Goal: Information Seeking & Learning: Learn about a topic

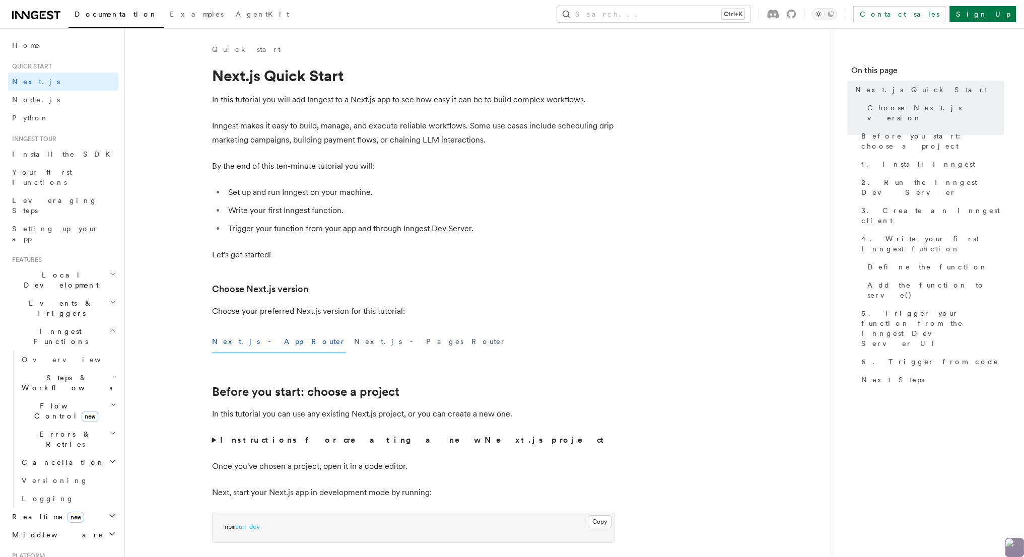
click at [42, 270] on span "Local Development" at bounding box center [59, 280] width 102 height 20
click at [43, 389] on span "Events & Triggers" at bounding box center [59, 399] width 102 height 20
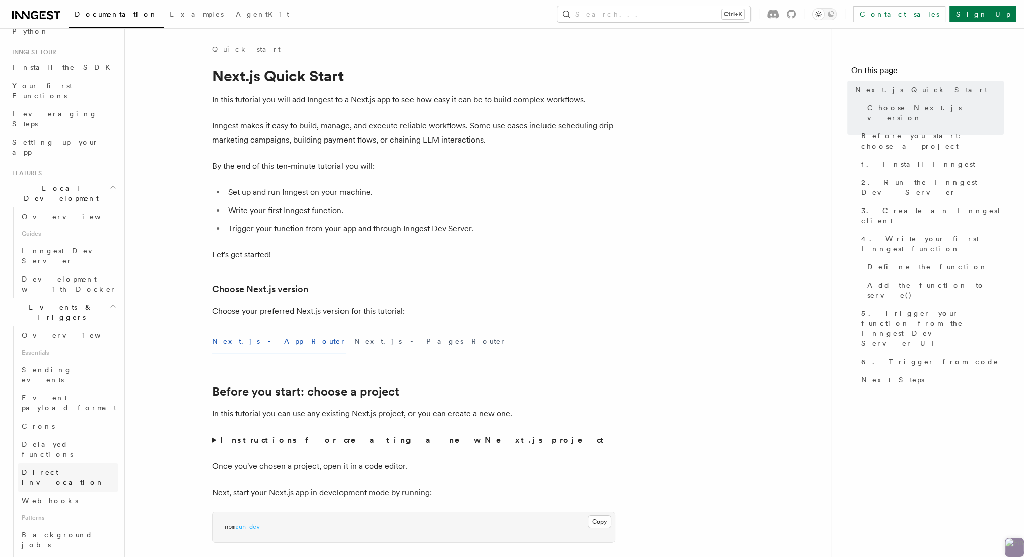
scroll to position [101, 0]
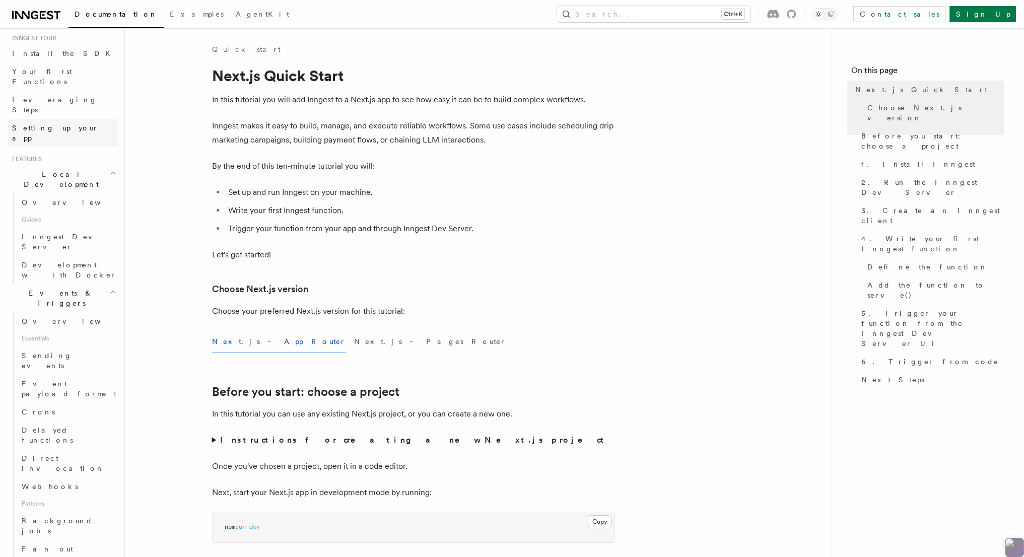
click at [42, 124] on span "Setting up your app" at bounding box center [55, 133] width 87 height 18
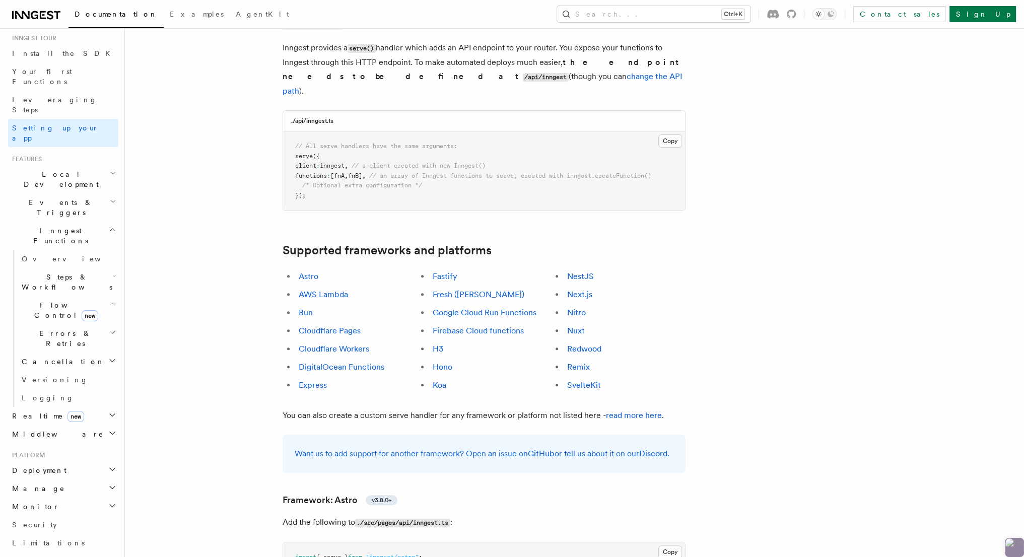
scroll to position [453, 0]
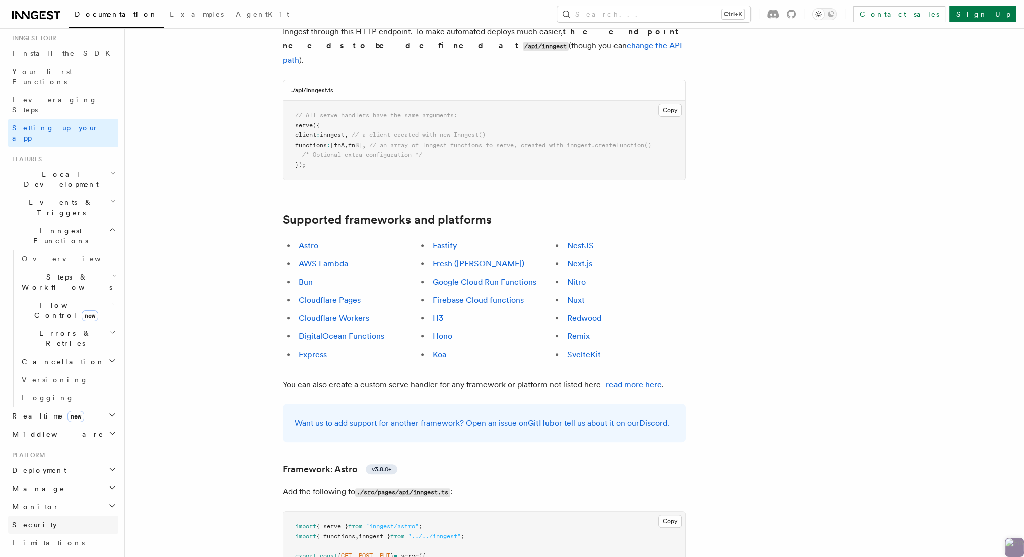
click at [22, 521] on span "Security" at bounding box center [34, 525] width 45 height 8
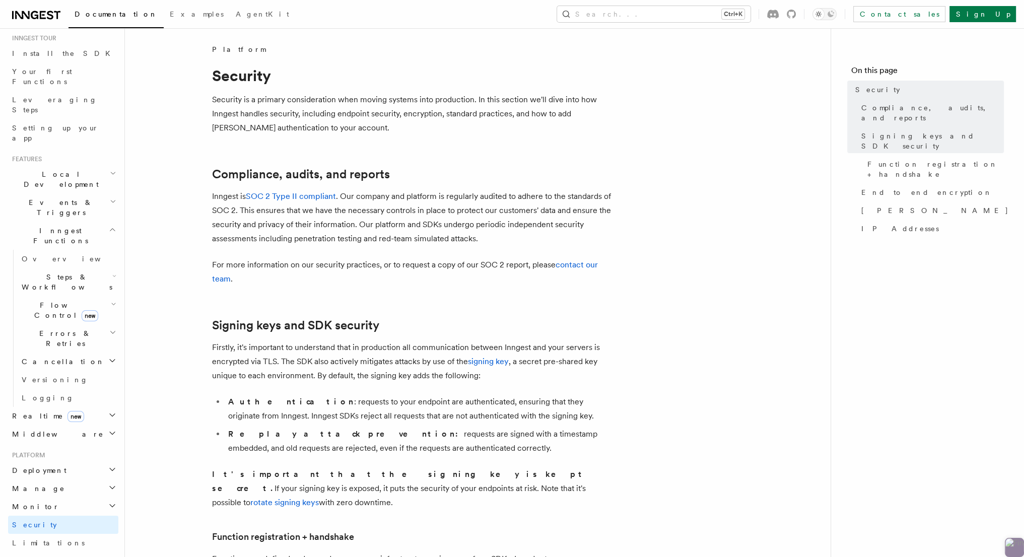
click at [23, 502] on span "Monitor" at bounding box center [33, 507] width 51 height 10
click at [28, 411] on span "Realtime new" at bounding box center [46, 416] width 76 height 10
click at [36, 300] on span "Flow Control new" at bounding box center [64, 310] width 93 height 20
click at [26, 198] on span "Events & Triggers" at bounding box center [59, 208] width 102 height 20
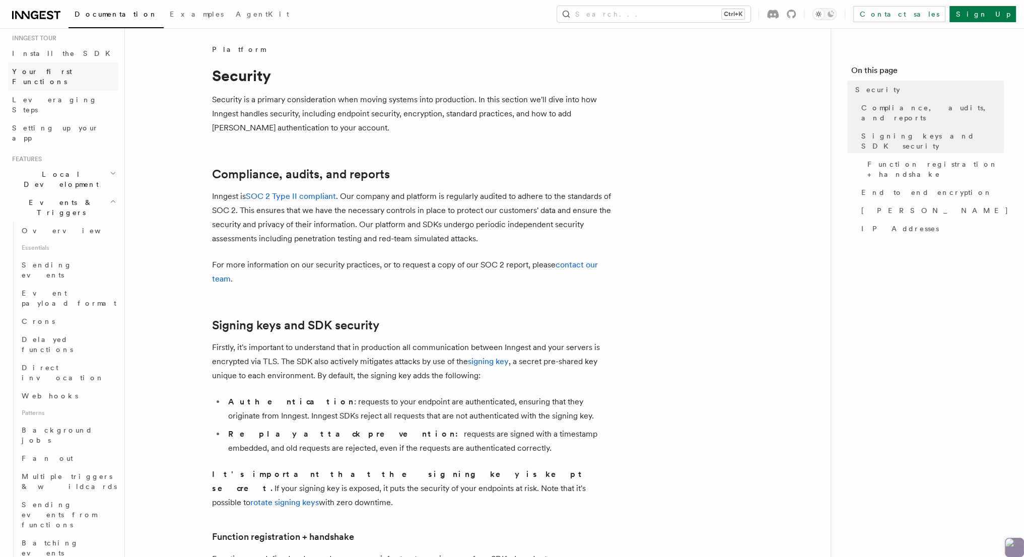
click at [25, 71] on span "Your first Functions" at bounding box center [42, 77] width 60 height 18
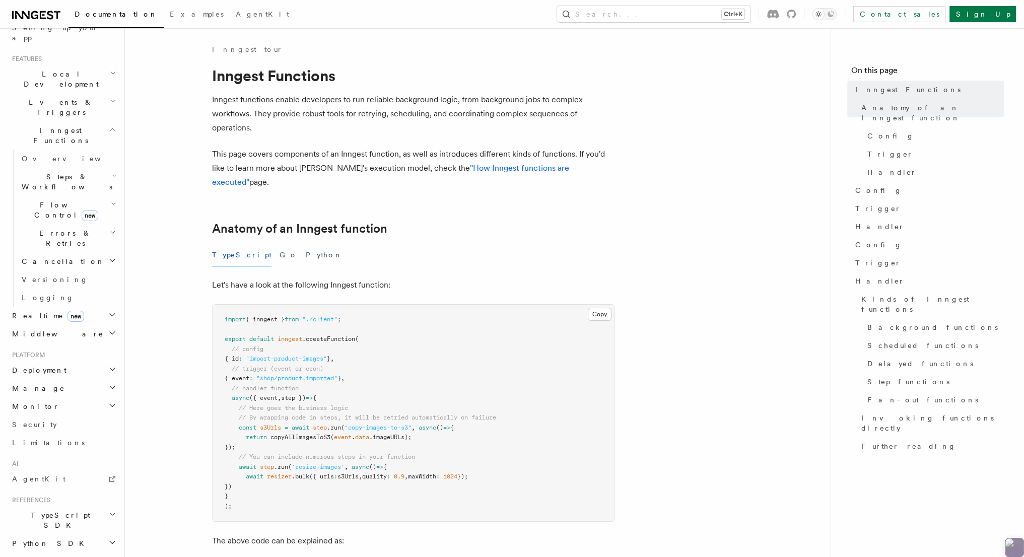
scroll to position [249, 0]
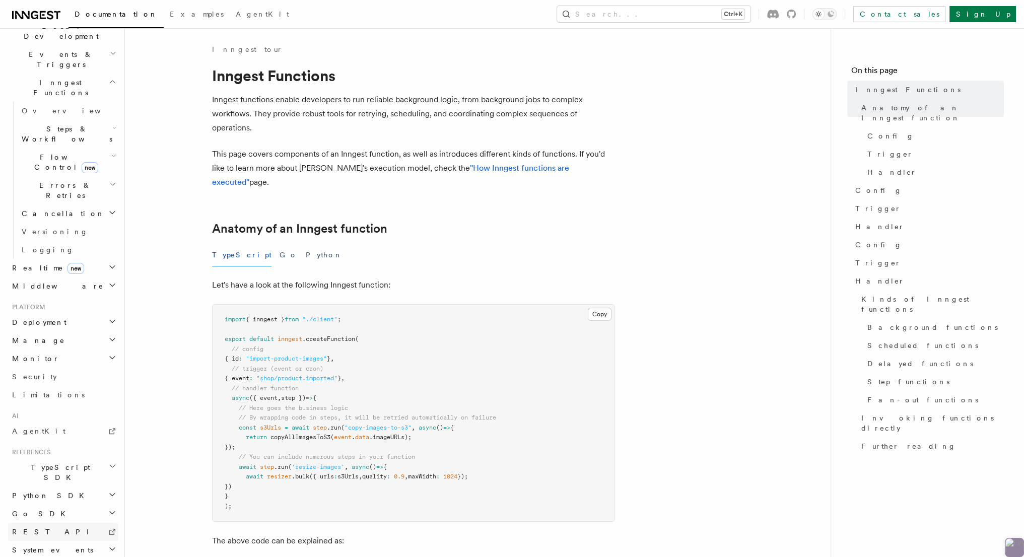
drag, startPoint x: 14, startPoint y: 416, endPoint x: 11, endPoint y: 422, distance: 6.8
click at [13, 509] on span "Go SDK" at bounding box center [39, 514] width 63 height 10
click at [30, 557] on span "REST API" at bounding box center [55, 568] width 86 height 8
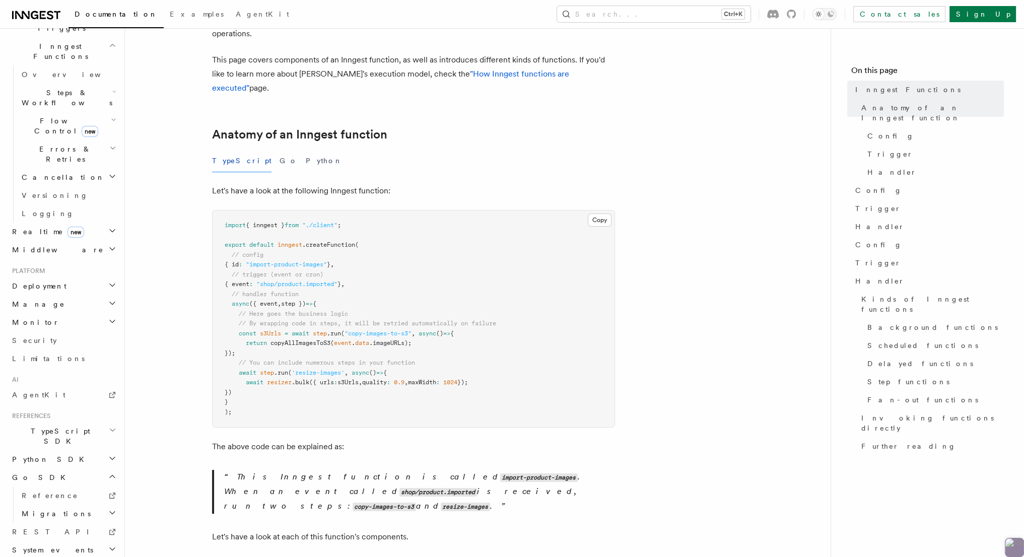
scroll to position [101, 0]
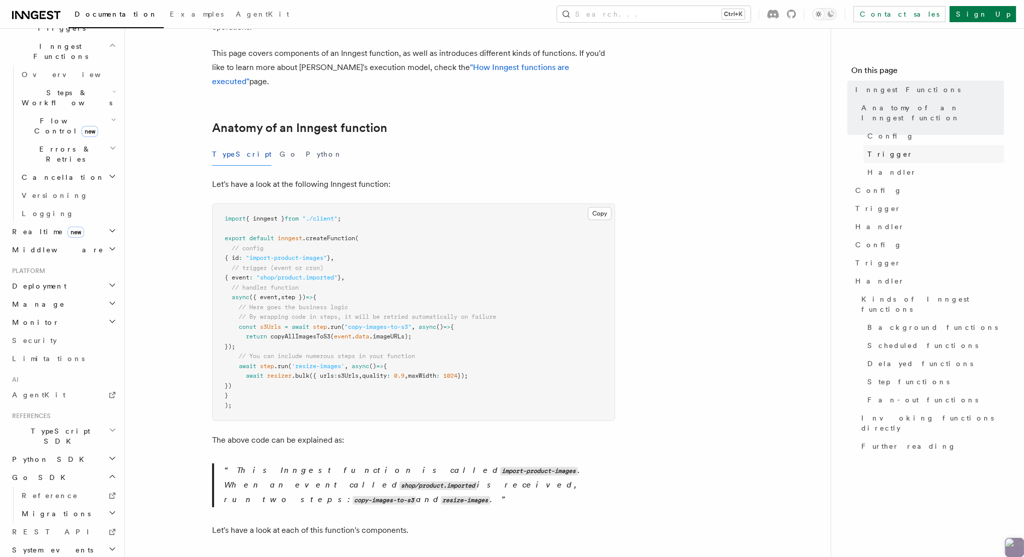
click at [887, 149] on span "Trigger" at bounding box center [891, 154] width 46 height 10
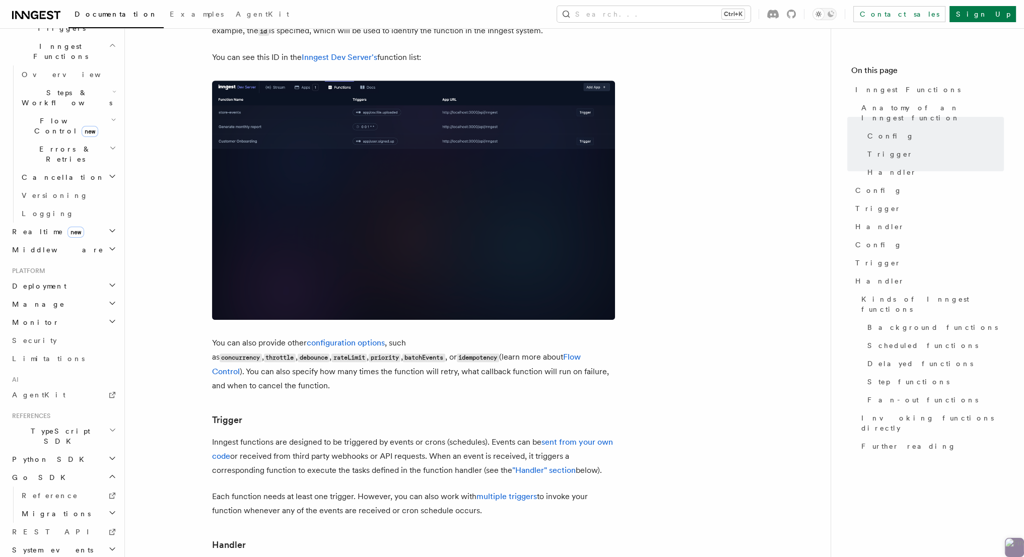
scroll to position [656, 0]
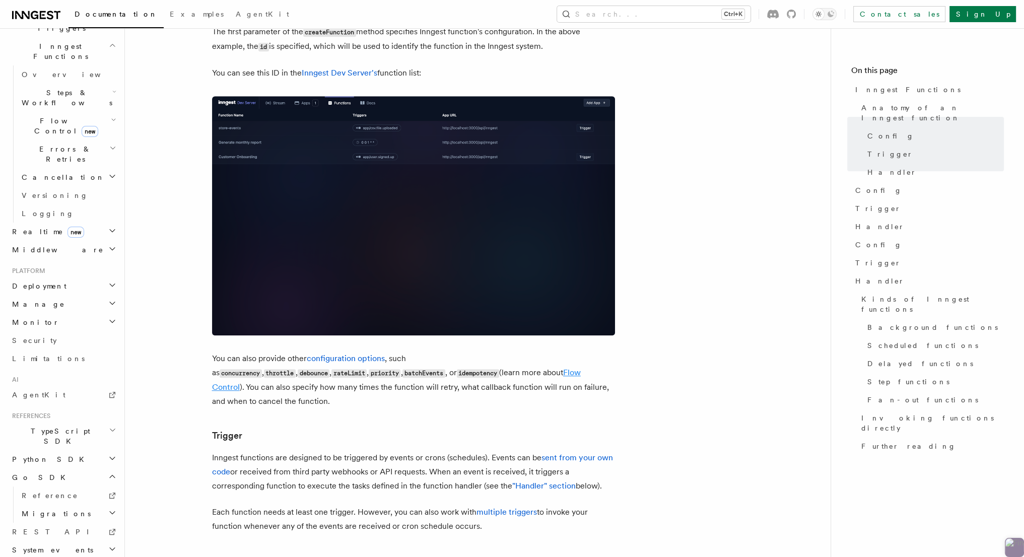
click at [407, 368] on link "Flow Control" at bounding box center [396, 380] width 369 height 24
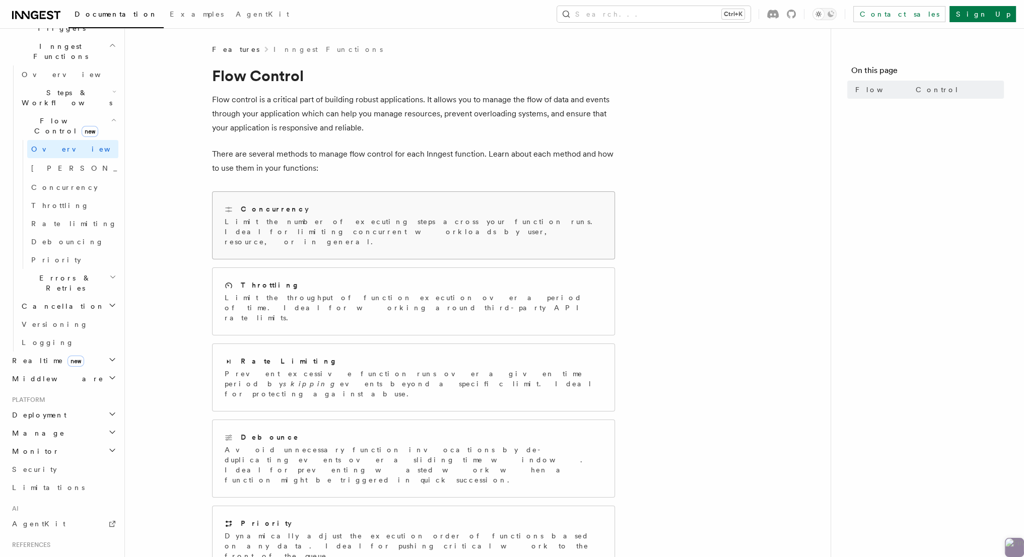
click at [289, 241] on div "Concurrency Limit the number of executing steps across your function runs. Idea…" at bounding box center [414, 225] width 402 height 67
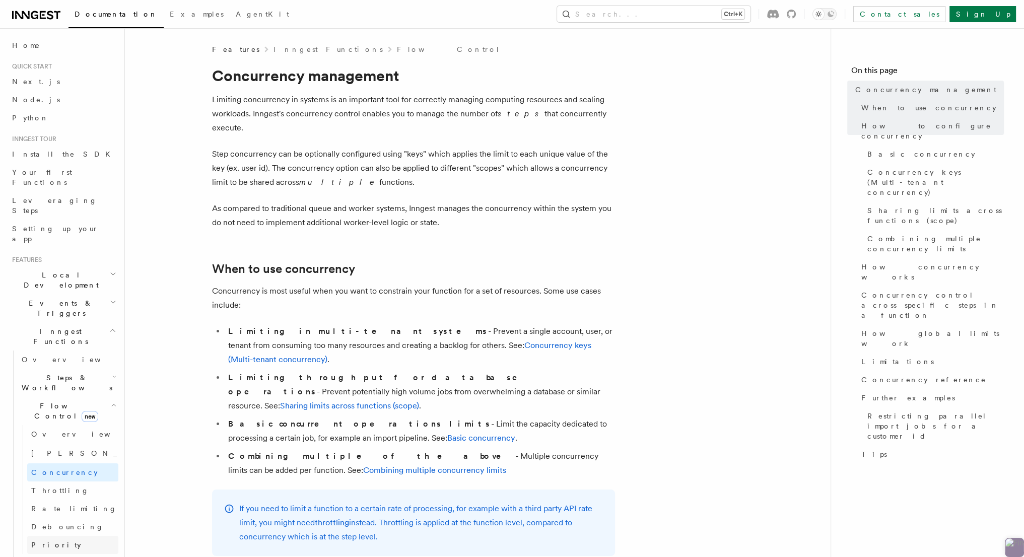
scroll to position [151, 0]
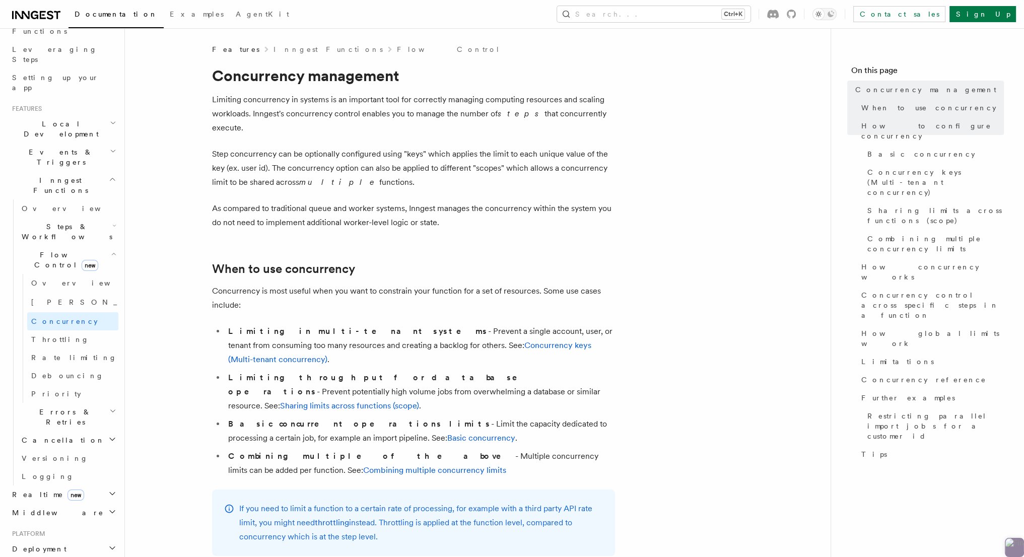
click at [38, 119] on span "Local Development" at bounding box center [59, 129] width 102 height 20
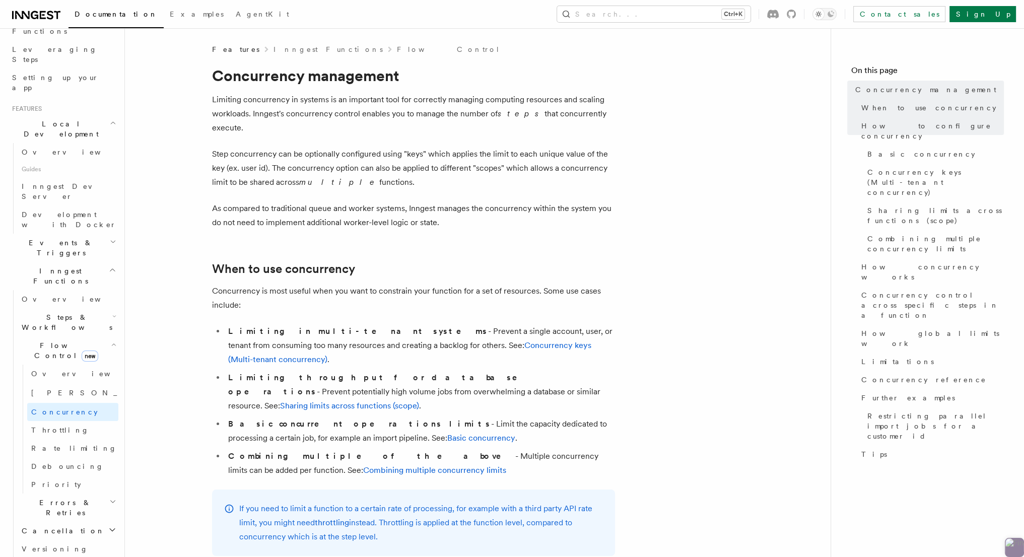
click at [36, 238] on span "Events & Triggers" at bounding box center [59, 248] width 102 height 20
click at [52, 432] on span "Webhooks" at bounding box center [50, 436] width 56 height 8
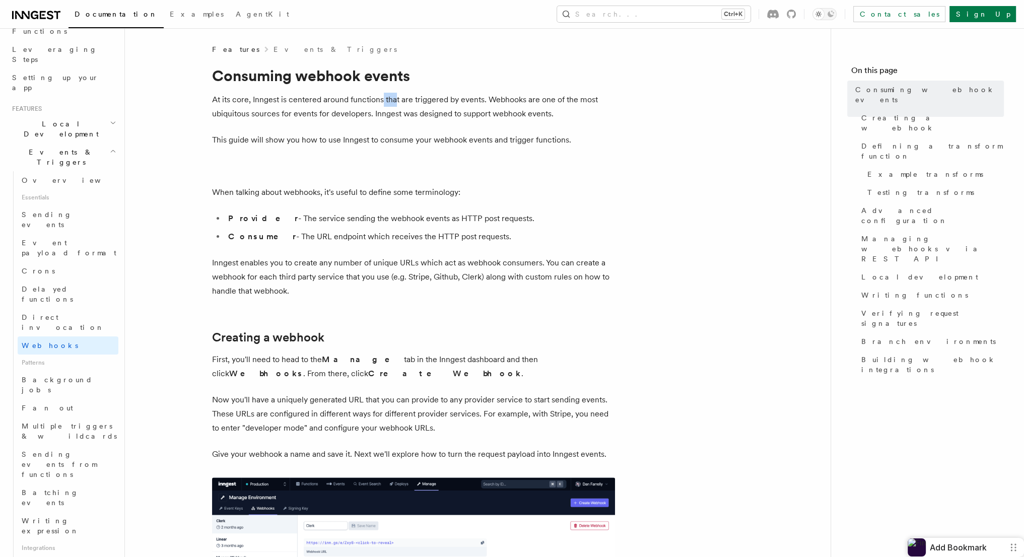
drag, startPoint x: 394, startPoint y: 105, endPoint x: 428, endPoint y: 110, distance: 34.1
click at [406, 107] on p "At its core, Inngest is centered around functions that are triggered by events.…" at bounding box center [413, 107] width 403 height 28
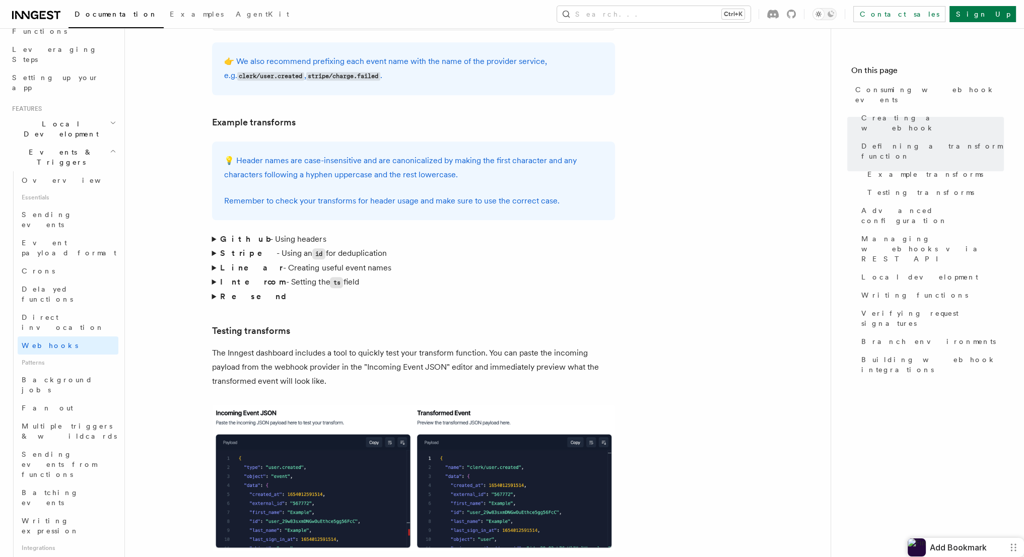
scroll to position [1512, 0]
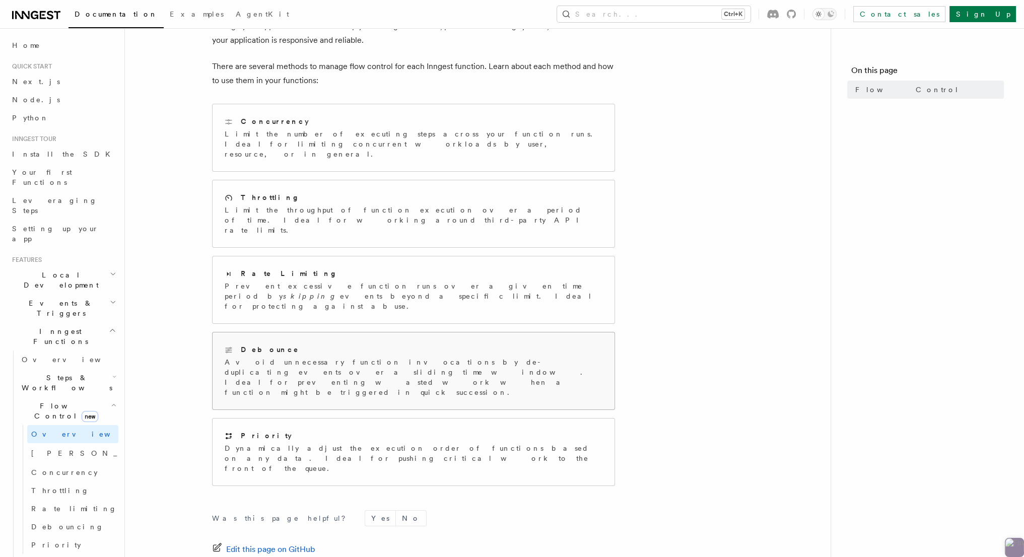
scroll to position [101, 0]
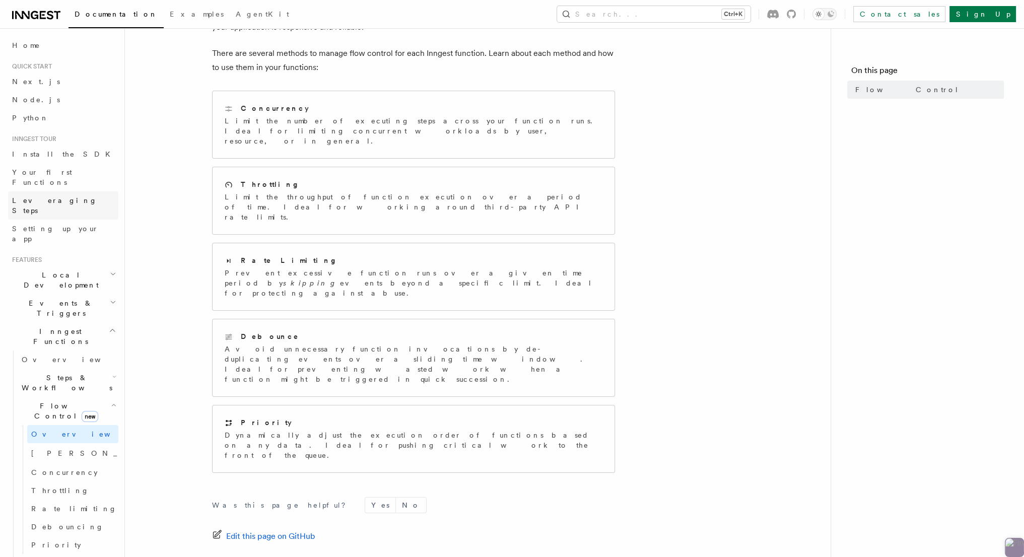
click at [46, 196] on span "Leveraging Steps" at bounding box center [54, 205] width 85 height 18
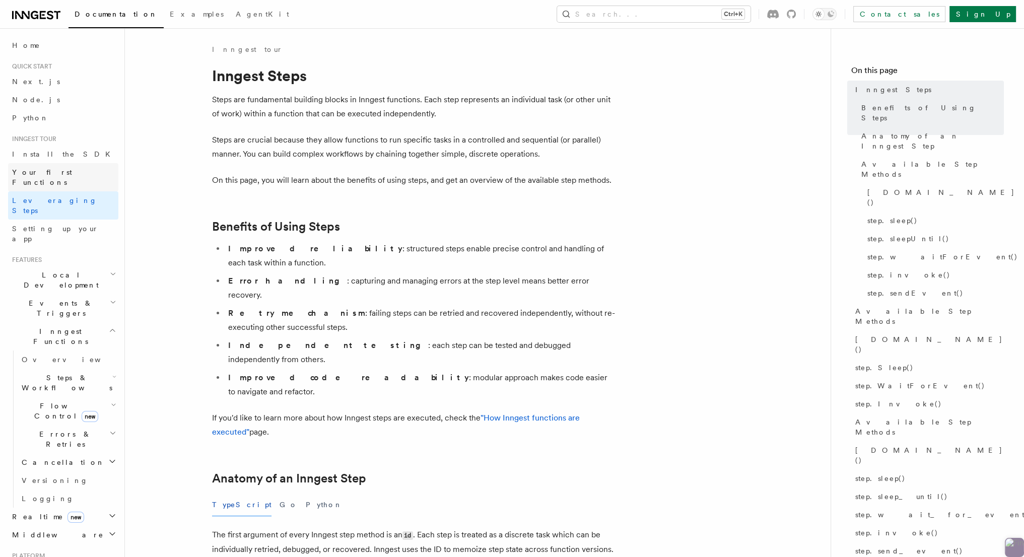
click at [42, 172] on span "Your first Functions" at bounding box center [42, 177] width 60 height 18
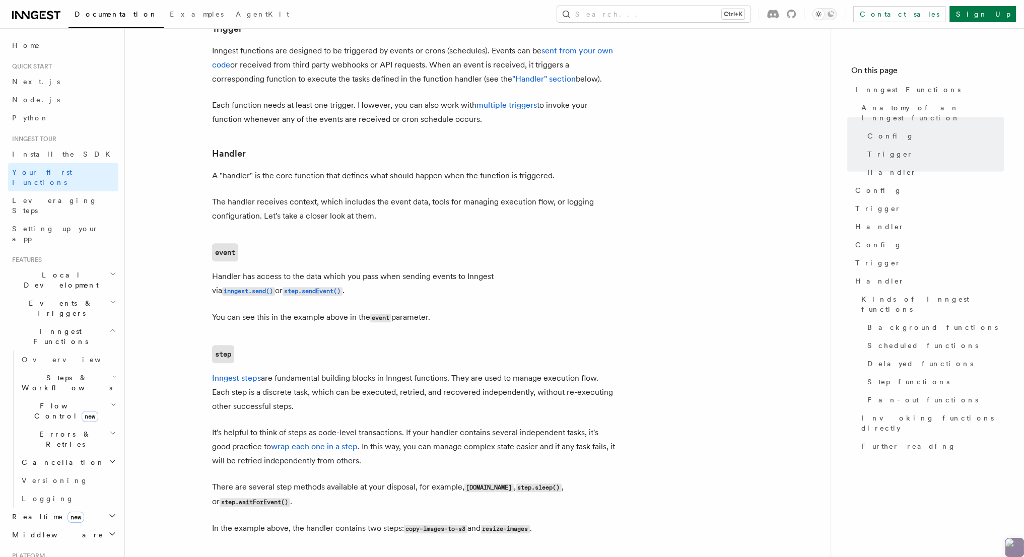
scroll to position [1108, 0]
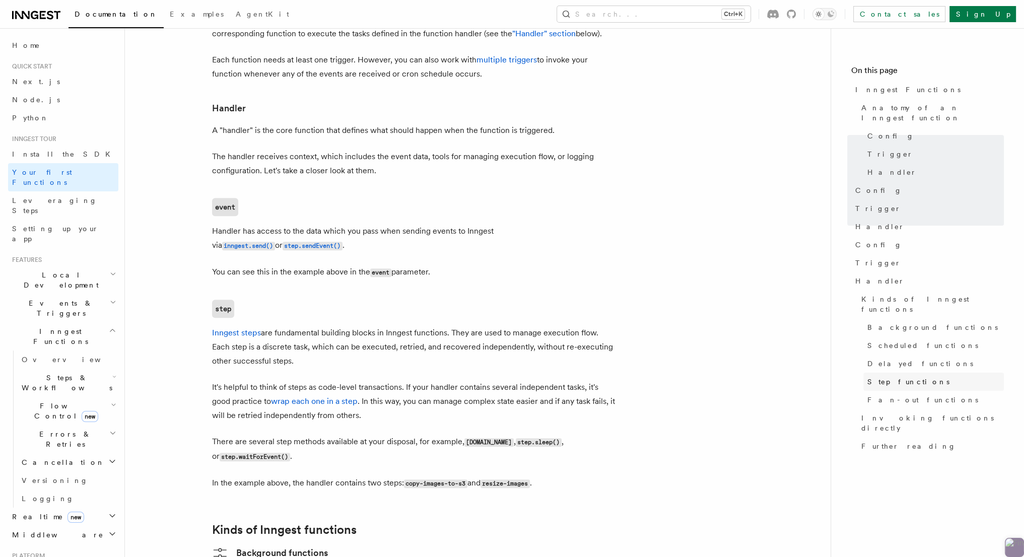
click at [885, 377] on span "Step functions" at bounding box center [909, 382] width 82 height 10
click at [880, 409] on link "Invoking functions directly" at bounding box center [931, 423] width 147 height 28
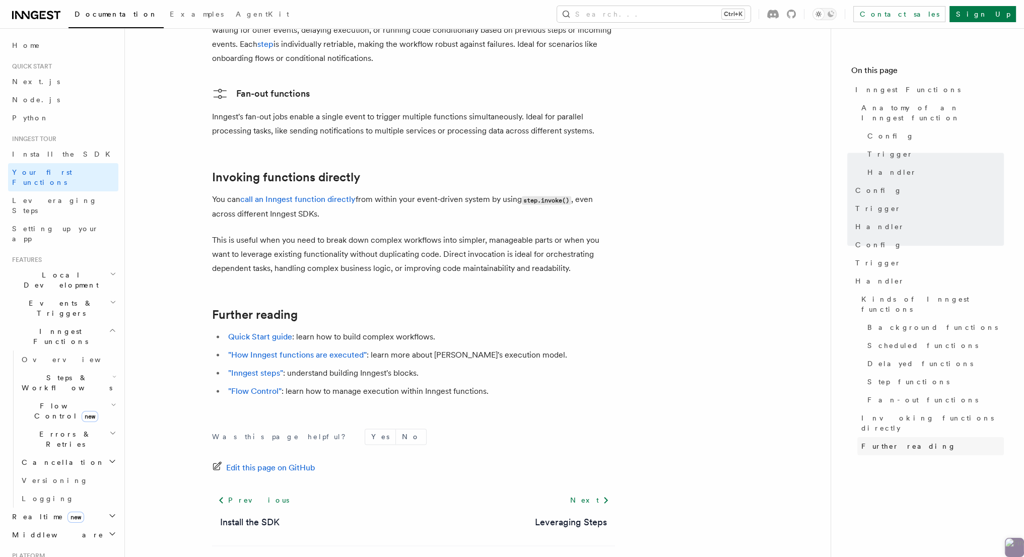
click at [878, 441] on span "Further reading" at bounding box center [909, 446] width 95 height 10
click at [874, 110] on span "Anatomy of an Inngest function" at bounding box center [933, 113] width 143 height 20
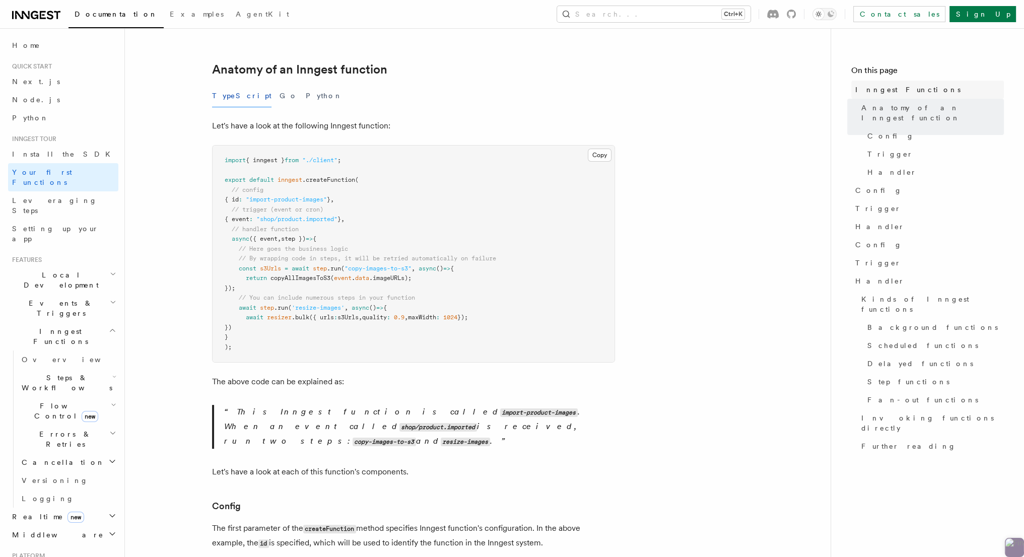
click at [878, 91] on span "Inngest Functions" at bounding box center [908, 90] width 105 height 10
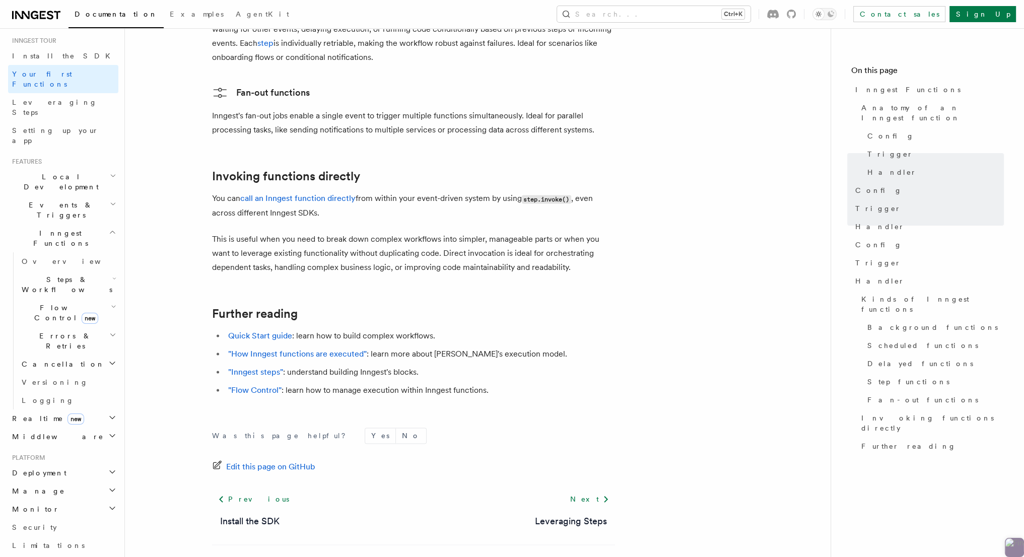
scroll to position [151, 0]
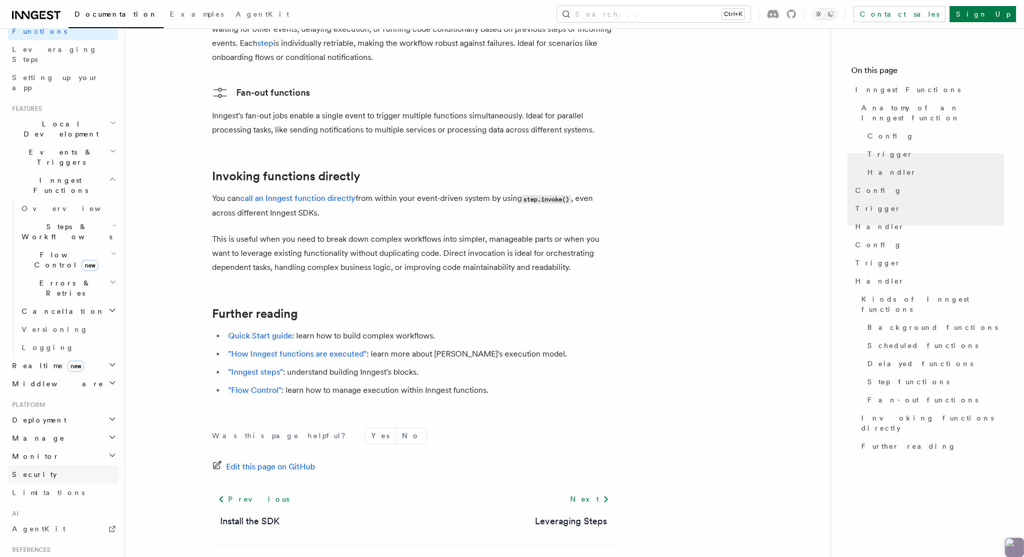
click at [17, 471] on span "Security" at bounding box center [34, 475] width 45 height 8
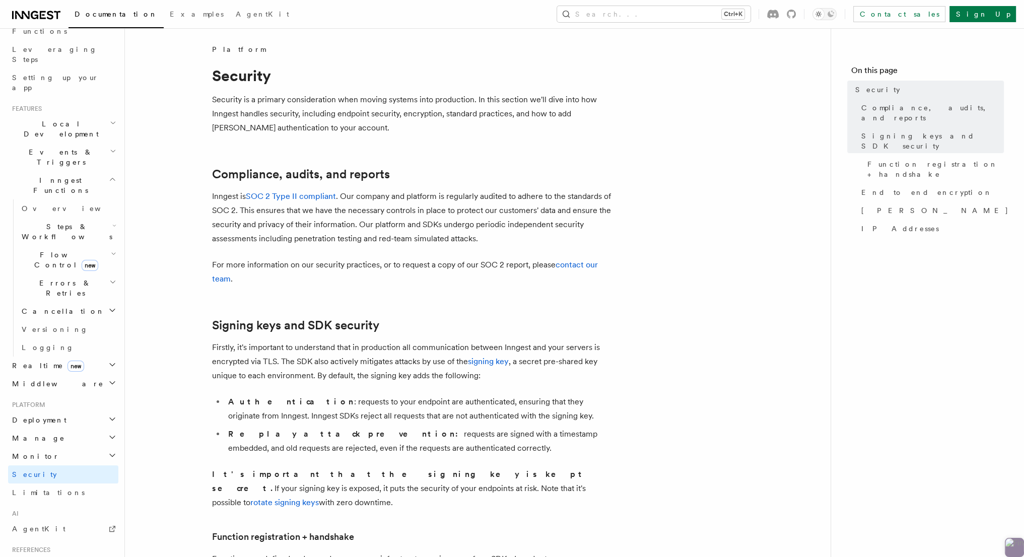
click at [26, 429] on h2 "Manage" at bounding box center [63, 438] width 110 height 18
click at [28, 411] on h2 "Deployment" at bounding box center [63, 420] width 110 height 18
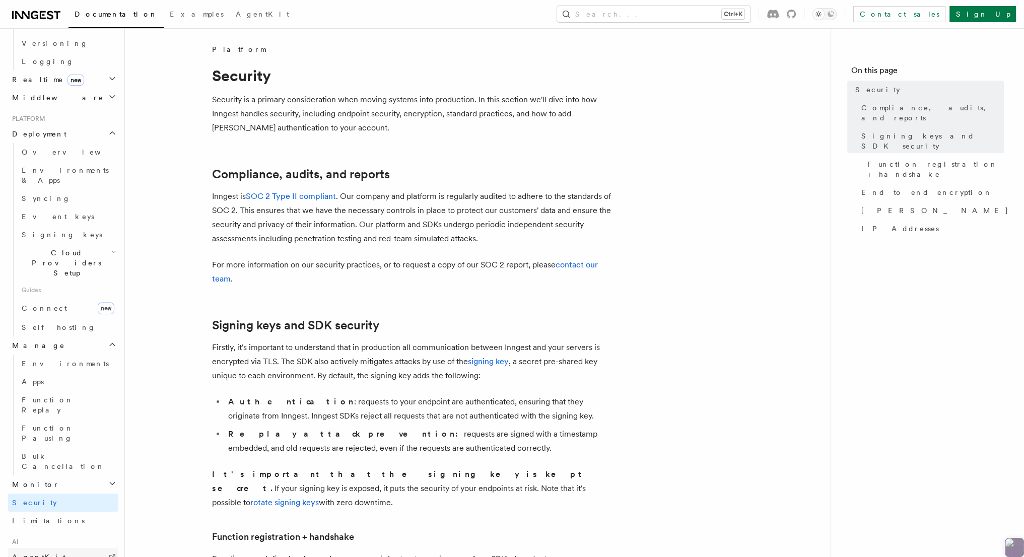
scroll to position [453, 0]
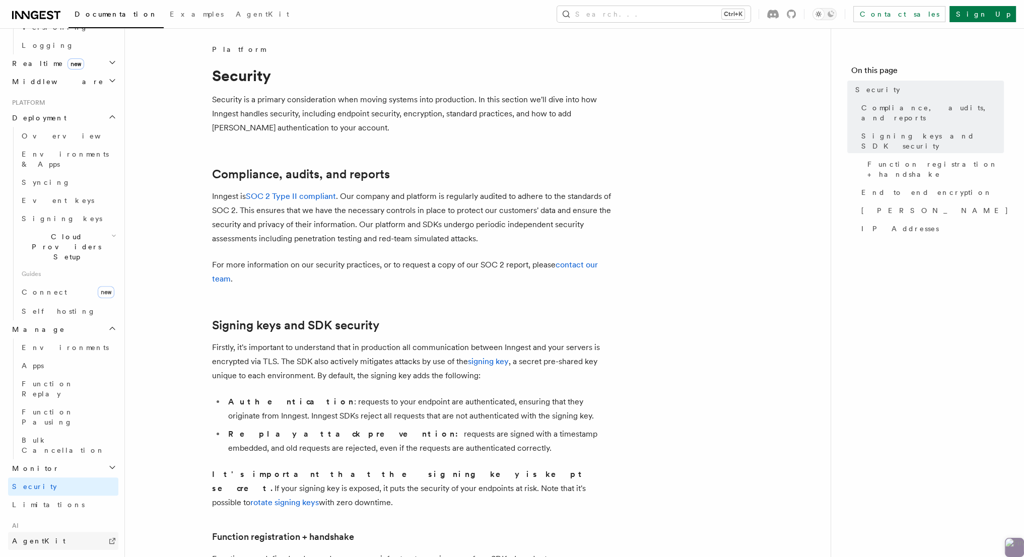
click at [20, 537] on span "AgentKit" at bounding box center [38, 541] width 53 height 8
